Goal: Task Accomplishment & Management: Manage account settings

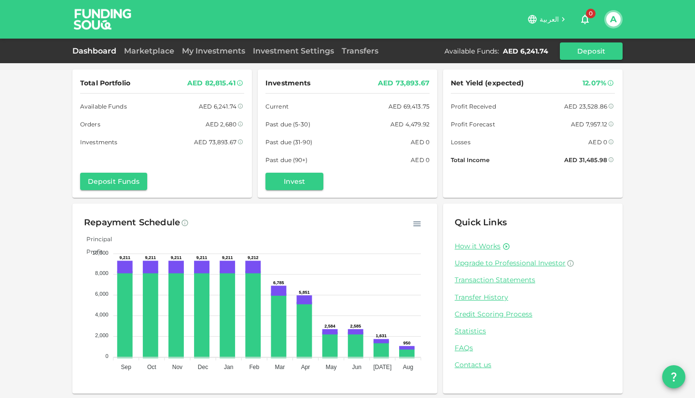
click at [83, 54] on link "Dashboard" at bounding box center [96, 50] width 48 height 9
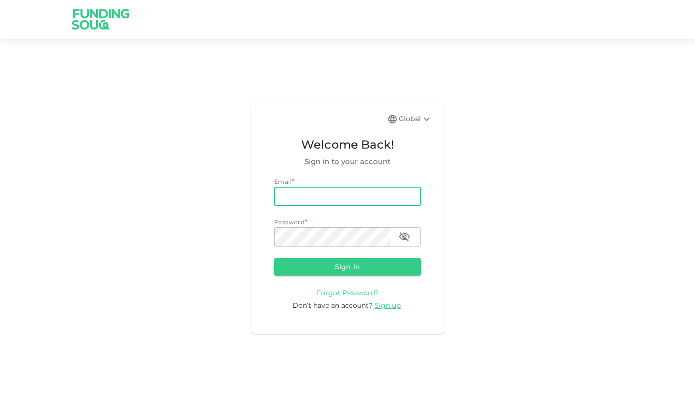
click at [315, 196] on input "email" at bounding box center [347, 196] width 147 height 19
type input "[EMAIL_ADDRESS][DOMAIN_NAME]"
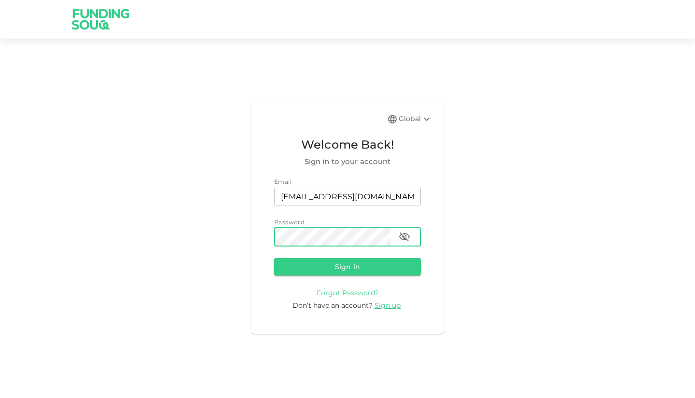
click at [274, 258] on button "Sign in" at bounding box center [347, 266] width 147 height 17
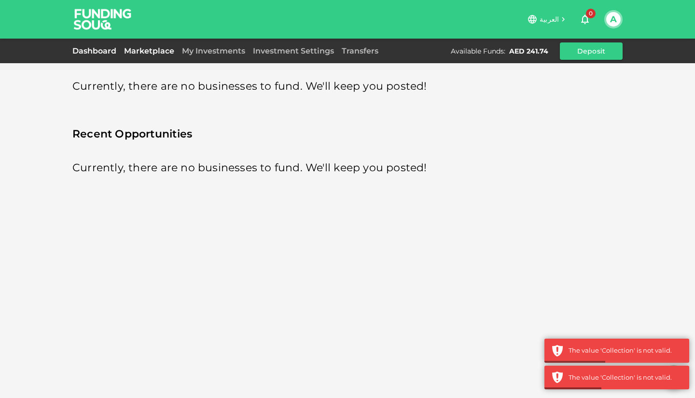
click at [95, 52] on link "Dashboard" at bounding box center [96, 50] width 48 height 9
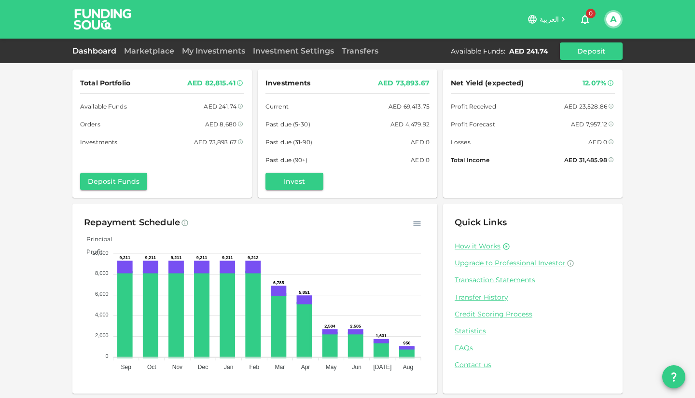
click at [265, 203] on div "Total Portfolio AED 82,815.41 Available Funds AED 241.74 Orders AED 8,680 Inves…" at bounding box center [347, 232] width 550 height 324
click at [212, 52] on link "My Investments" at bounding box center [213, 50] width 71 height 9
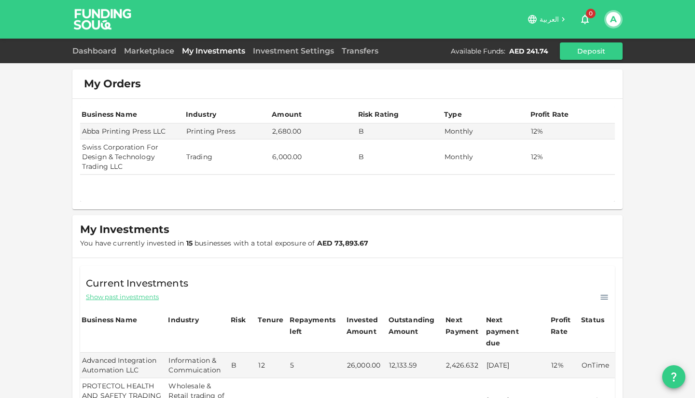
click at [435, 199] on div at bounding box center [347, 188] width 535 height 27
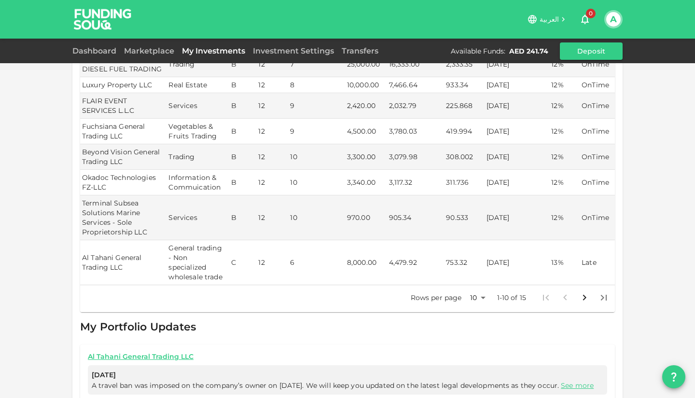
scroll to position [425, 0]
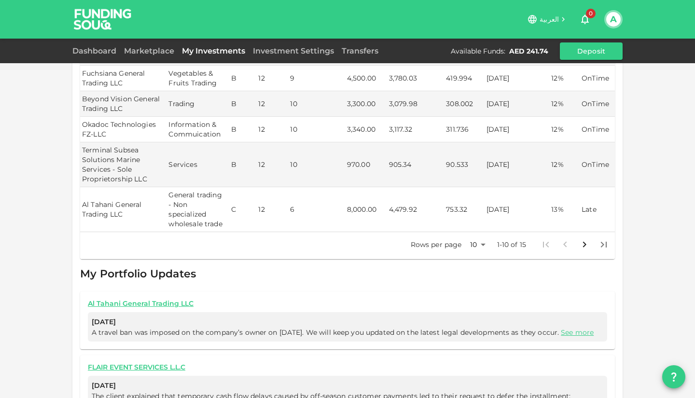
click at [476, 241] on body "العربية 0 A Dashboard Marketplace My Investments Investment Settings Transfers …" at bounding box center [347, 199] width 695 height 398
click at [472, 274] on li "25" at bounding box center [474, 275] width 29 height 17
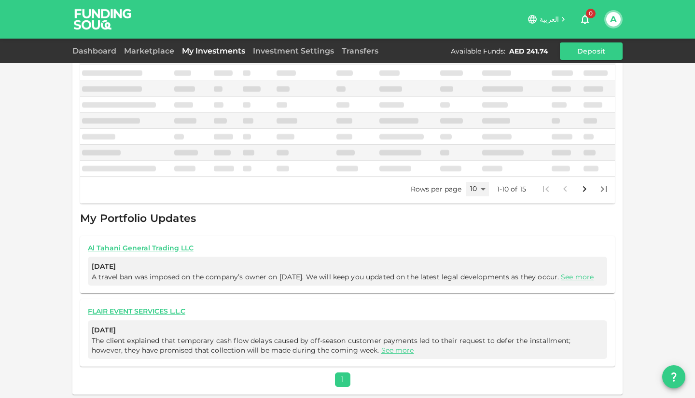
type input "25"
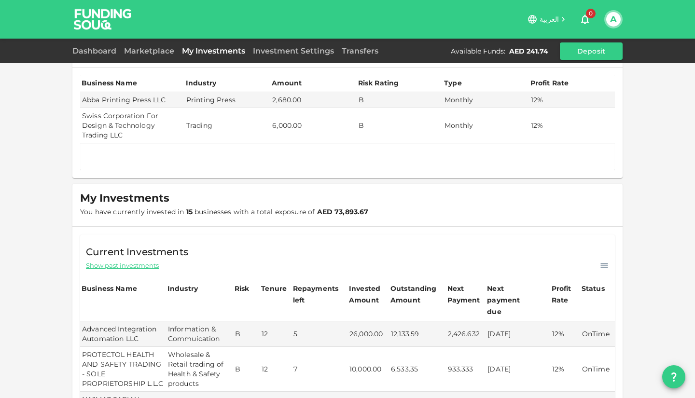
scroll to position [0, 0]
